Goal: Task Accomplishment & Management: Manage account settings

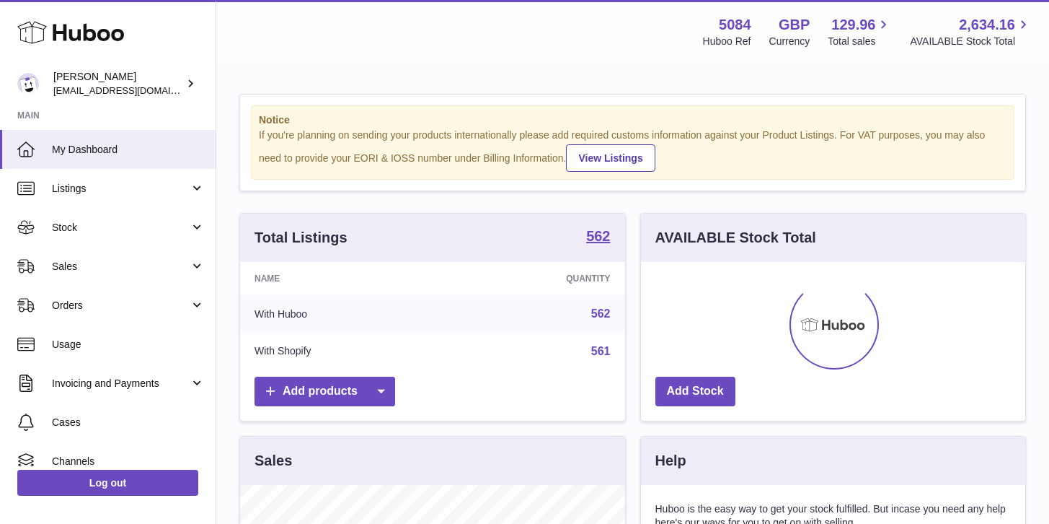
scroll to position [225, 384]
click at [97, 270] on span "Sales" at bounding box center [121, 267] width 138 height 14
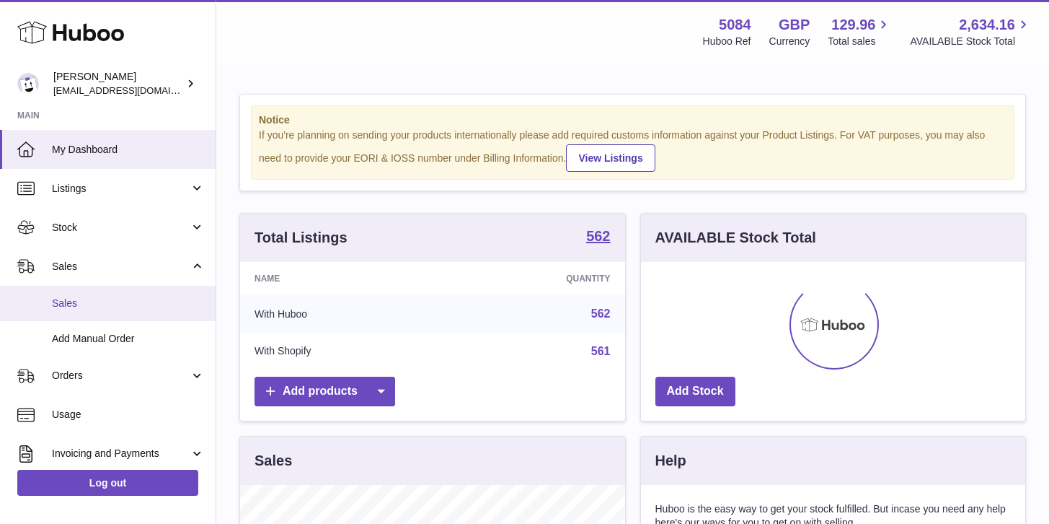
click at [97, 296] on span "Sales" at bounding box center [128, 303] width 153 height 14
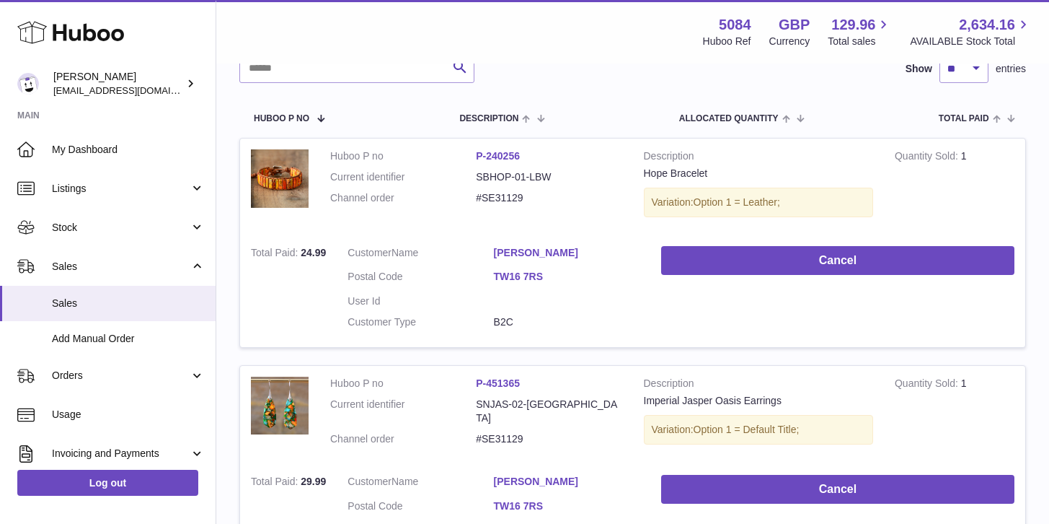
scroll to position [202, 0]
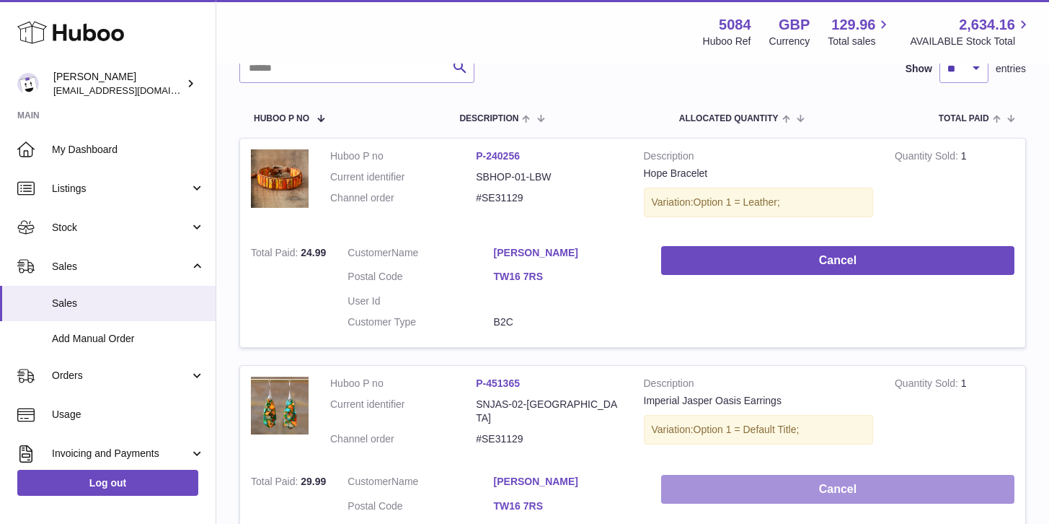
click at [782, 489] on button "Cancel" at bounding box center [837, 490] width 353 height 30
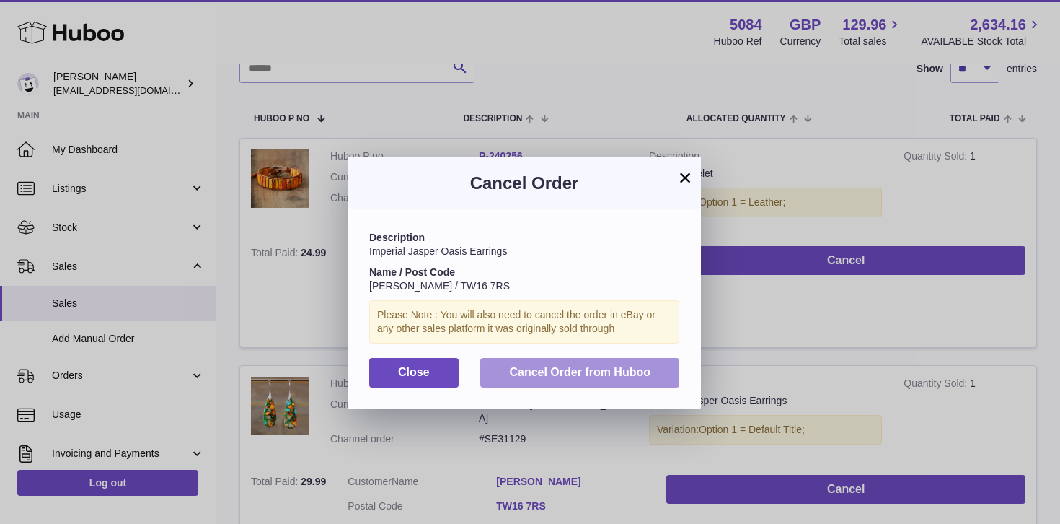
click at [607, 374] on span "Cancel Order from Huboo" at bounding box center [579, 372] width 141 height 12
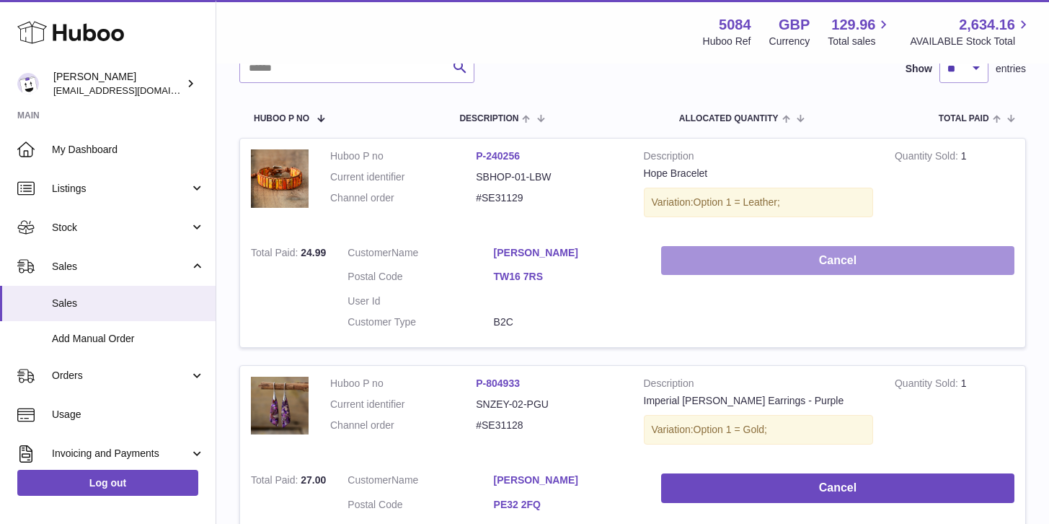
click at [788, 253] on button "Cancel" at bounding box center [837, 261] width 353 height 30
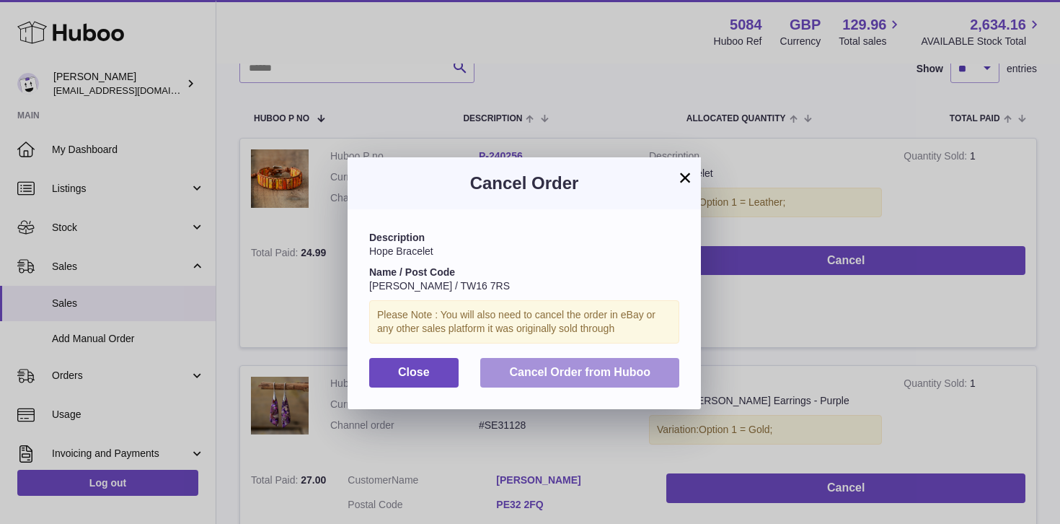
click at [604, 366] on span "Cancel Order from Huboo" at bounding box center [579, 372] width 141 height 12
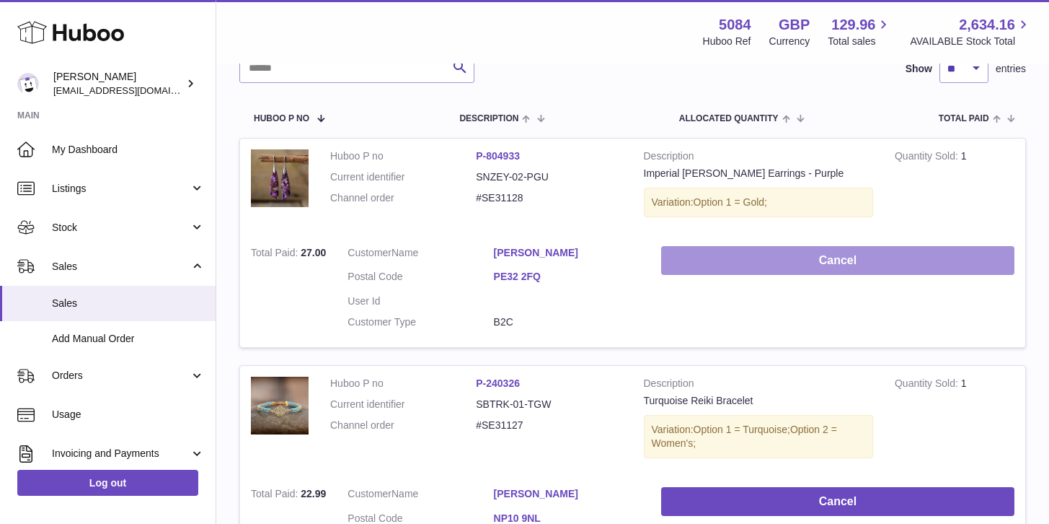
click at [744, 254] on button "Cancel" at bounding box center [837, 261] width 353 height 30
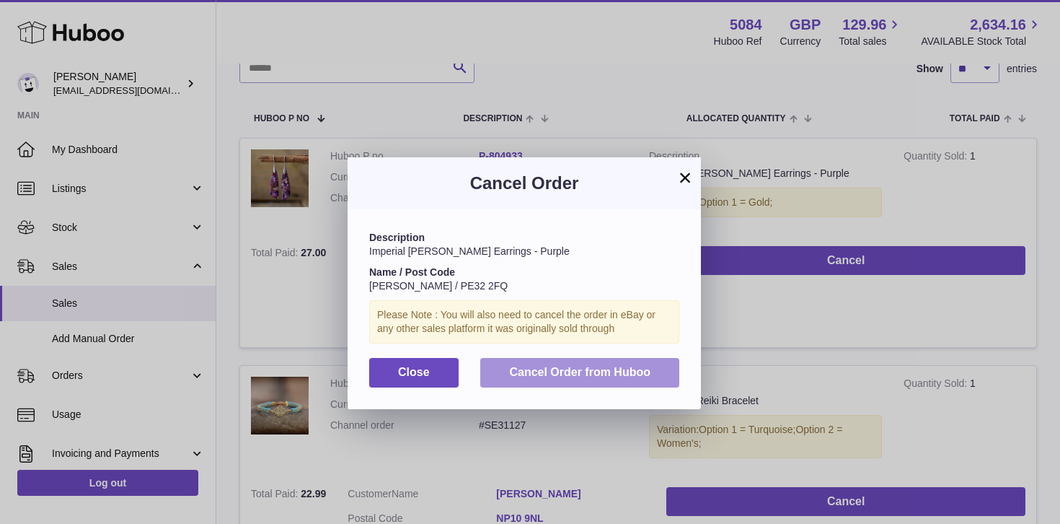
click at [609, 379] on button "Cancel Order from Huboo" at bounding box center [579, 373] width 199 height 30
